Goal: Task Accomplishment & Management: Manage account settings

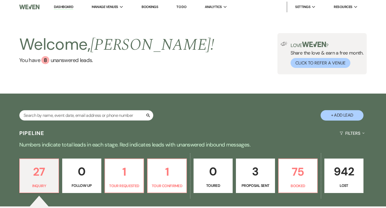
click at [63, 7] on link "Dashboard" at bounding box center [63, 7] width 19 height 5
click at [90, 115] on input "text" at bounding box center [86, 115] width 134 height 10
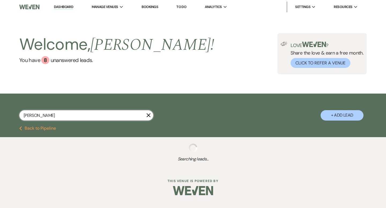
type input "mallor"
select select "8"
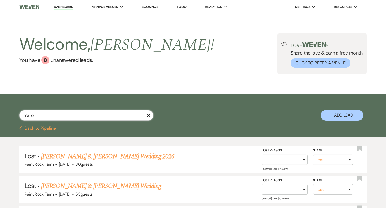
type input "[PERSON_NAME]"
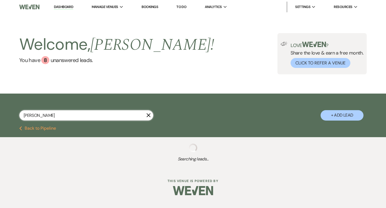
select select "8"
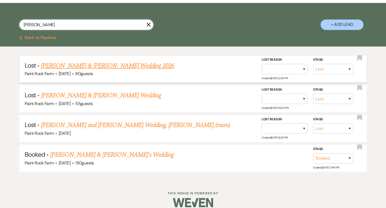
scroll to position [91, 0]
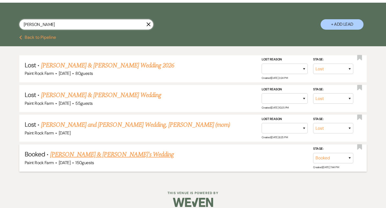
type input "[PERSON_NAME]"
click at [97, 156] on link "[PERSON_NAME] & [PERSON_NAME]'s Wedding" at bounding box center [112, 155] width 124 height 10
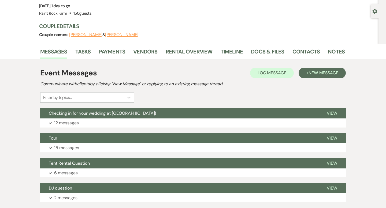
scroll to position [44, 0]
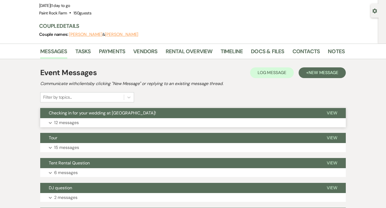
click at [66, 122] on p "12 messages" at bounding box center [66, 122] width 25 height 7
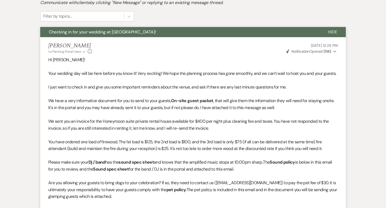
scroll to position [0, 0]
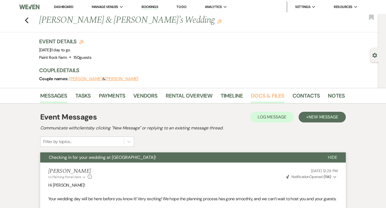
click at [256, 97] on link "Docs & Files" at bounding box center [267, 98] width 33 height 12
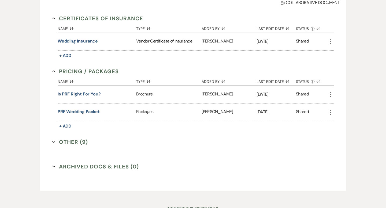
scroll to position [142, 0]
click at [76, 142] on button "Other (9) Expand" at bounding box center [70, 142] width 36 height 8
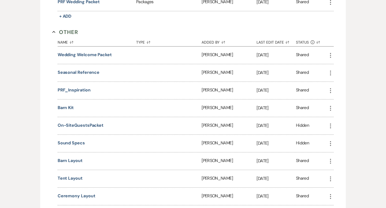
scroll to position [252, 0]
click at [73, 161] on button "Barn Layout" at bounding box center [70, 161] width 25 height 6
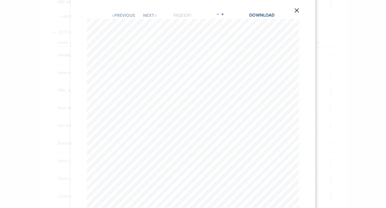
scroll to position [0, 0]
